Goal: Task Accomplishment & Management: Manage account settings

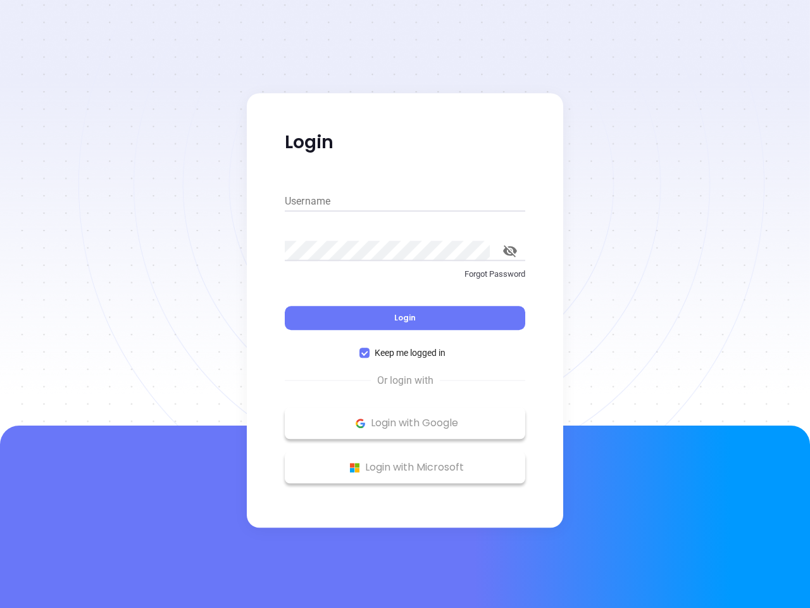
click at [405, 304] on div "Login" at bounding box center [405, 309] width 240 height 39
click at [405, 201] on input "Username" at bounding box center [405, 201] width 240 height 20
click at [510, 251] on icon "toggle password visibility" at bounding box center [510, 251] width 14 height 12
click at [405, 318] on span "Login" at bounding box center [405, 317] width 22 height 11
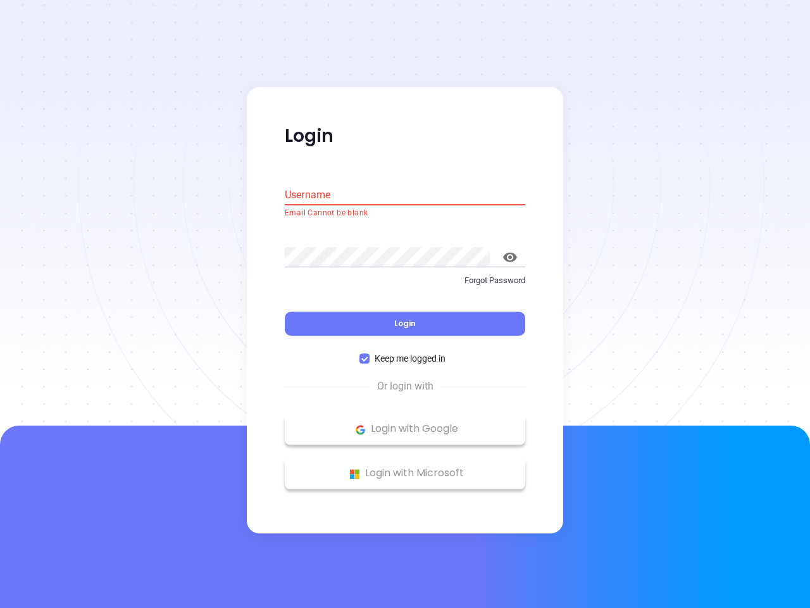
click at [405, 352] on span "Keep me logged in" at bounding box center [410, 359] width 81 height 14
click at [370, 354] on input "Keep me logged in" at bounding box center [364, 359] width 10 height 10
checkbox input "false"
click at [405, 423] on p "Login with Google" at bounding box center [405, 429] width 228 height 19
click at [405, 467] on p "Login with Microsoft" at bounding box center [405, 473] width 228 height 19
